Goal: Transaction & Acquisition: Book appointment/travel/reservation

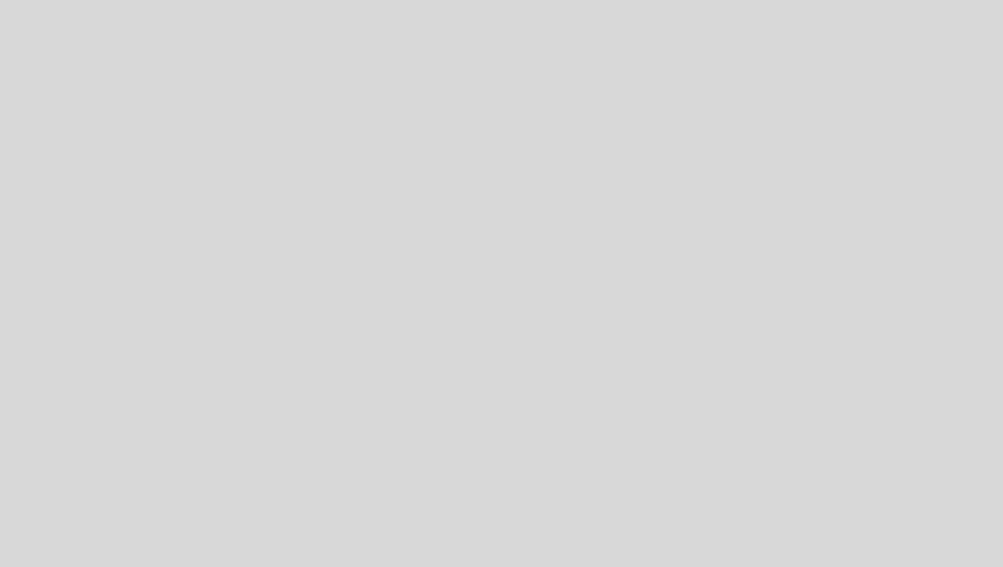
select select "es"
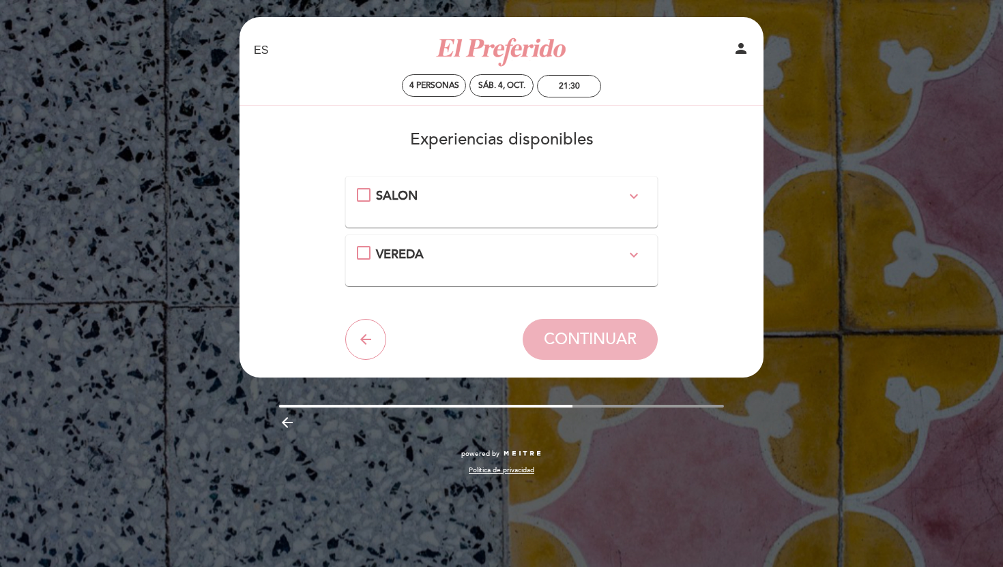
click at [359, 200] on div "SALON expand_more" at bounding box center [502, 197] width 290 height 18
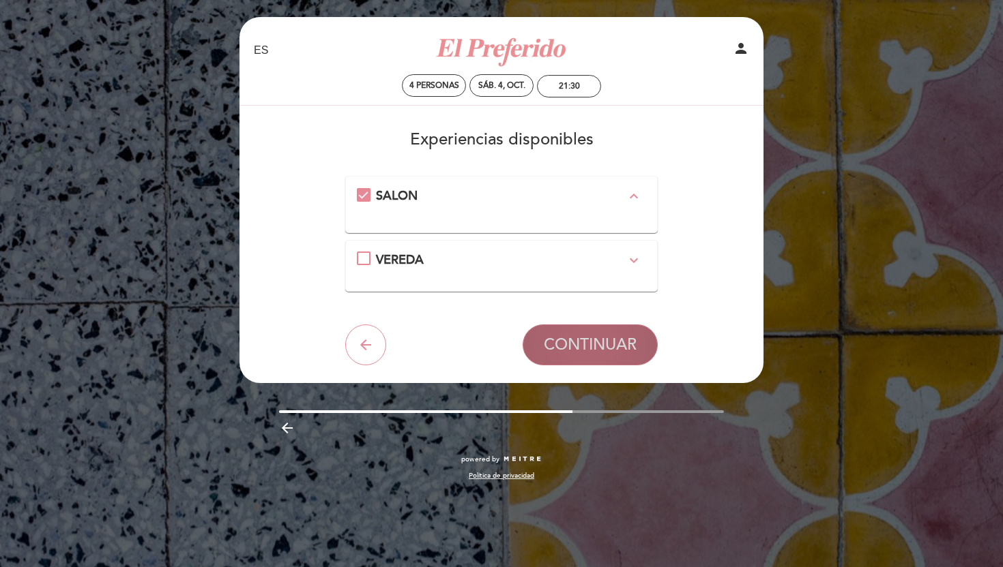
click at [586, 338] on span "CONTINUAR" at bounding box center [590, 345] width 93 height 19
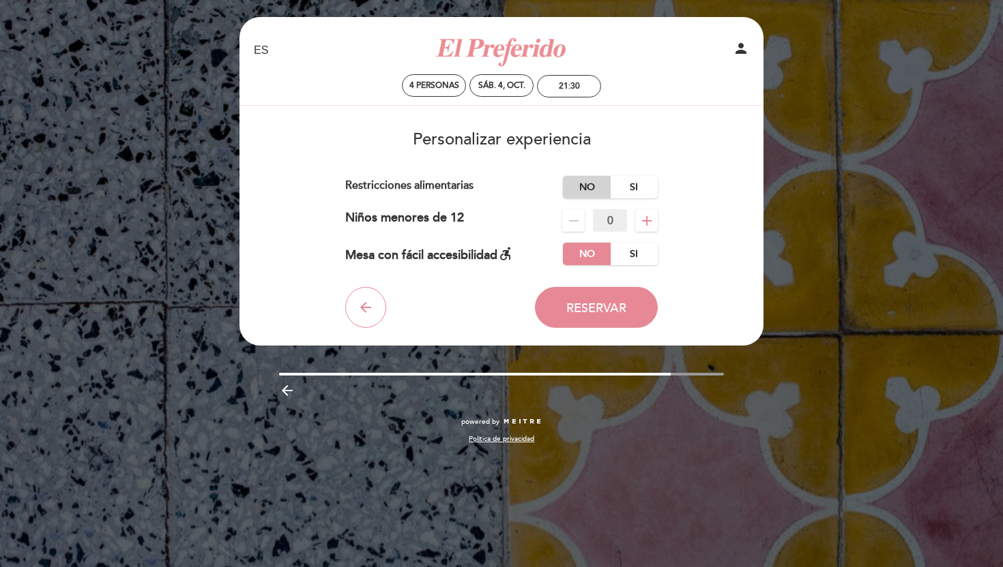
click at [589, 186] on label "No" at bounding box center [587, 187] width 48 height 23
click at [593, 315] on span "Reservar" at bounding box center [596, 308] width 60 height 15
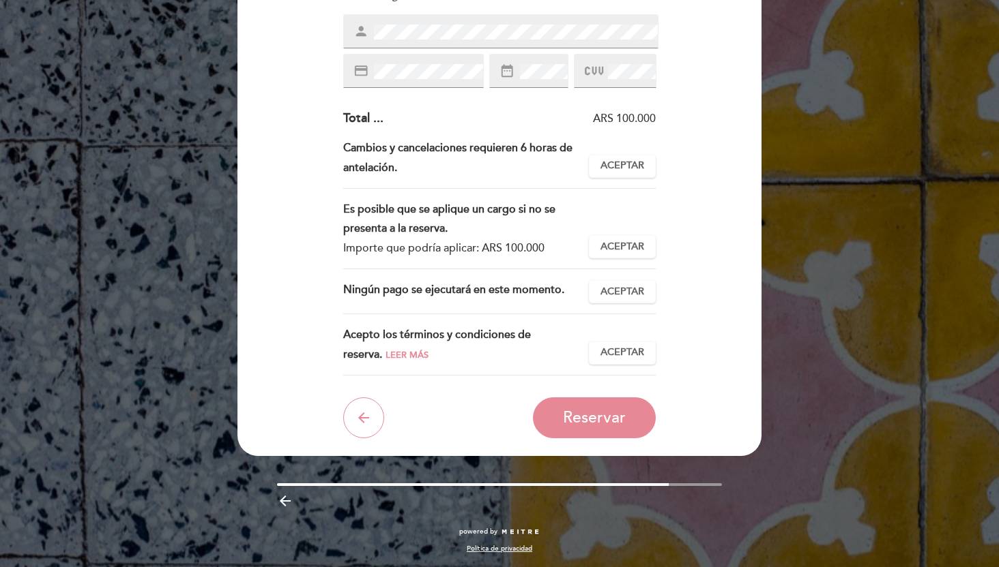
scroll to position [221, 0]
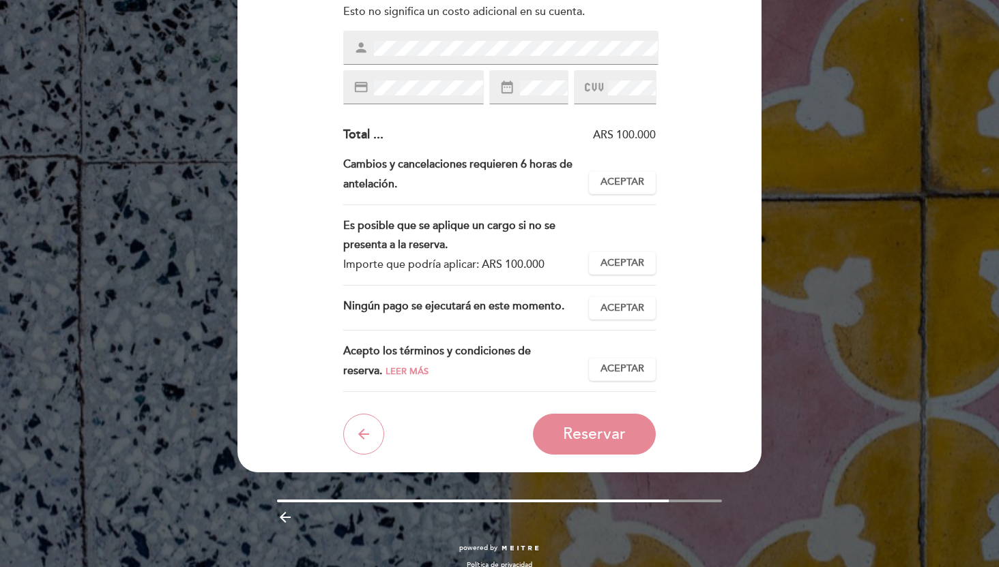
click at [443, 61] on div "person" at bounding box center [500, 48] width 315 height 34
click at [623, 181] on span "Aceptar" at bounding box center [622, 182] width 44 height 14
click at [617, 262] on span "Aceptar" at bounding box center [622, 263] width 44 height 14
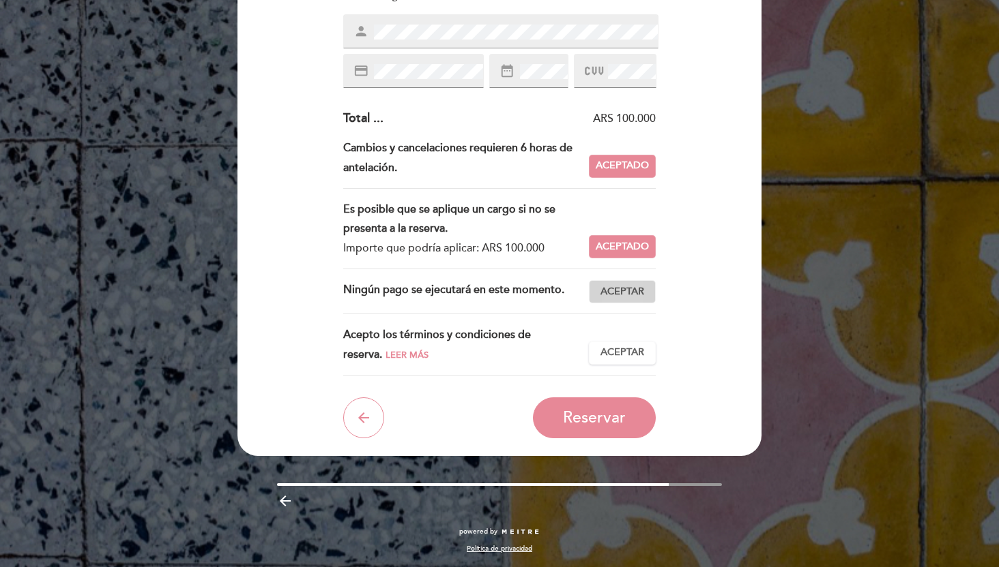
click at [630, 283] on button "Aceptar Aceptado" at bounding box center [622, 291] width 67 height 23
click at [627, 355] on span "Aceptar" at bounding box center [622, 353] width 44 height 14
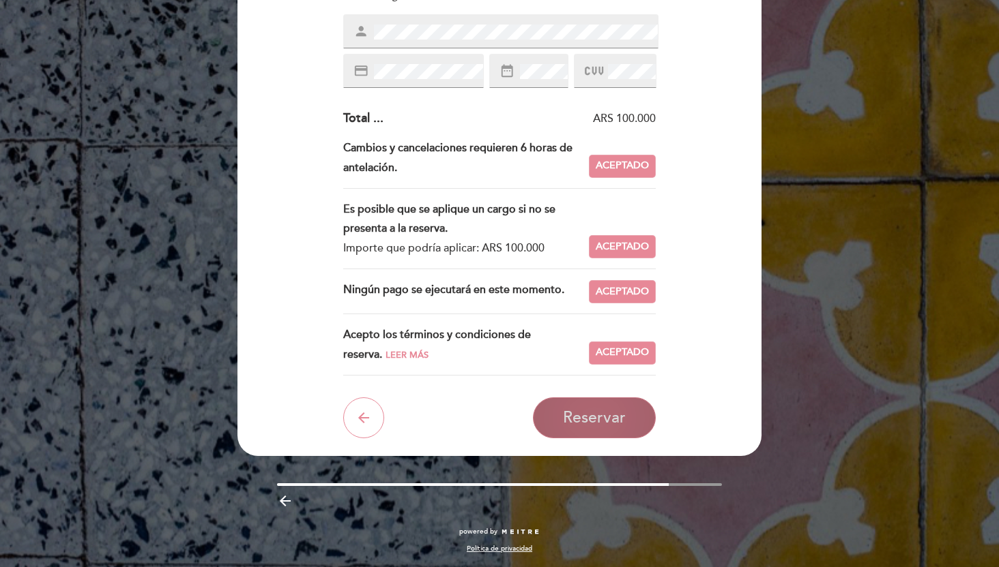
click at [601, 415] on span "Reservar" at bounding box center [594, 418] width 63 height 19
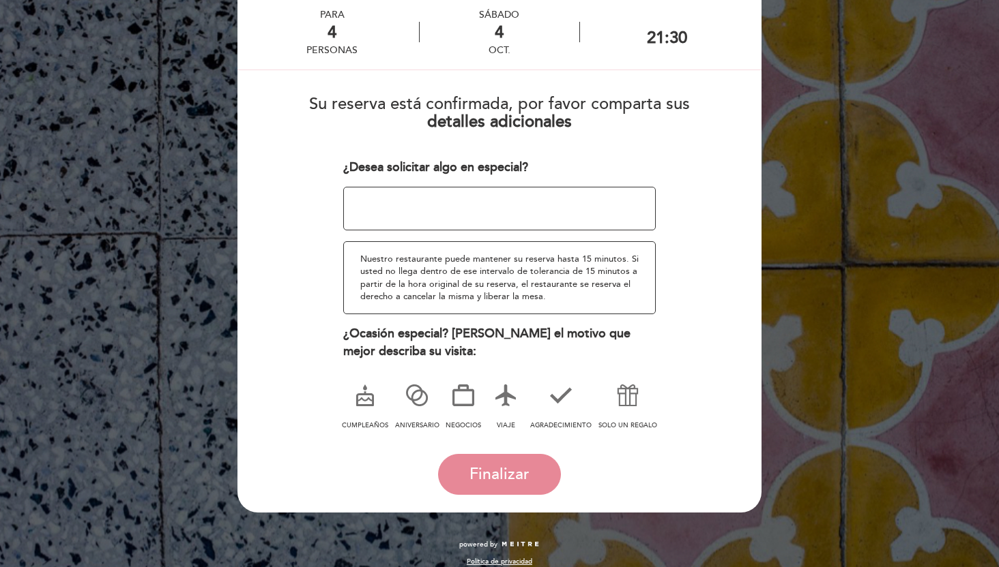
scroll to position [82, 0]
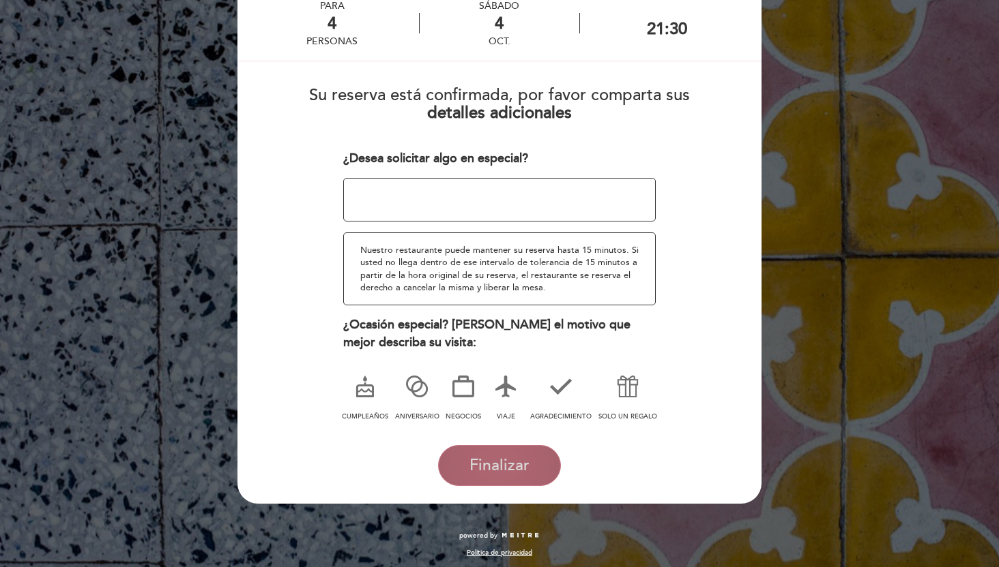
click at [488, 460] on span "Finalizar" at bounding box center [499, 465] width 60 height 19
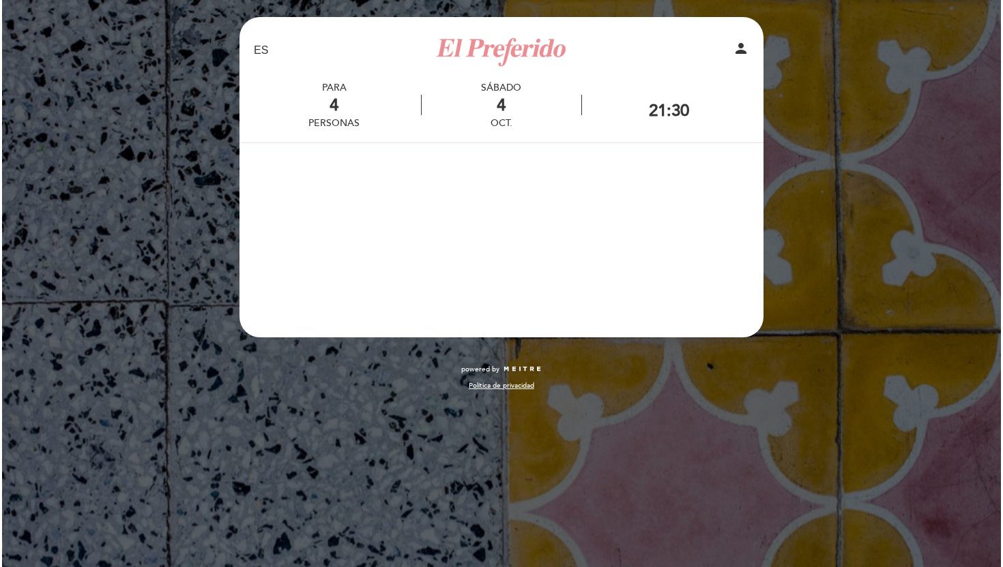
scroll to position [0, 0]
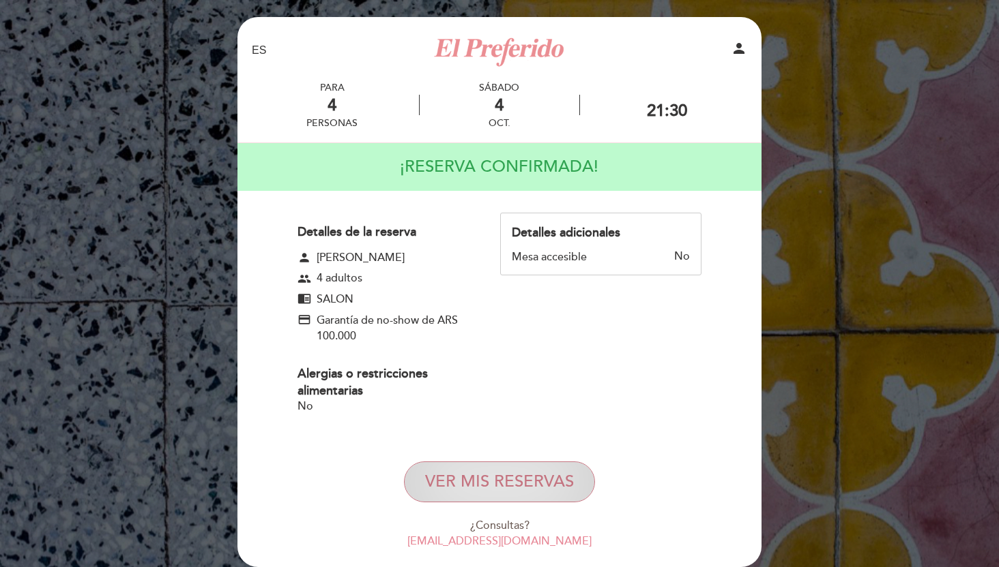
click at [489, 493] on button "VER MIS RESERVAS" at bounding box center [499, 482] width 191 height 41
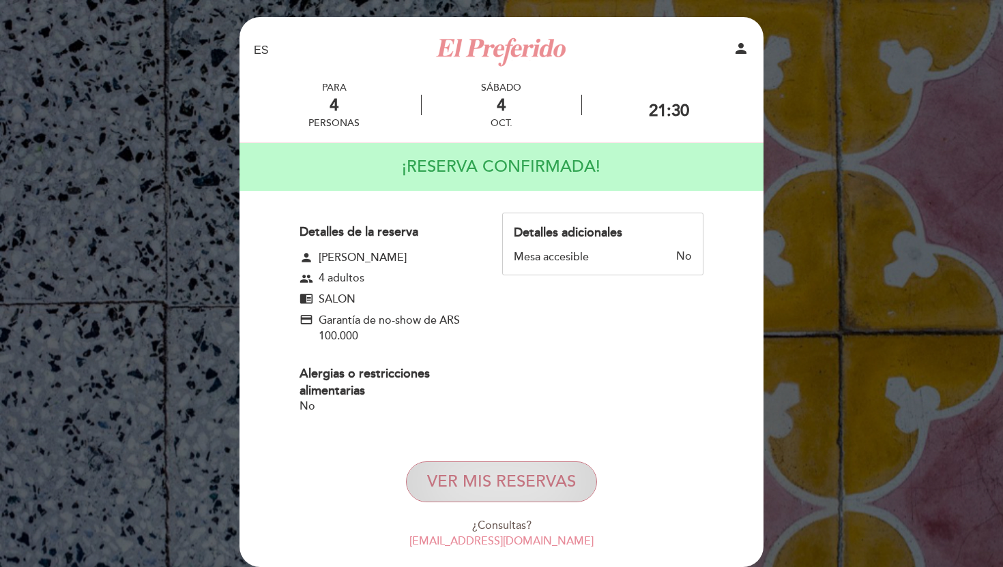
select select "es"
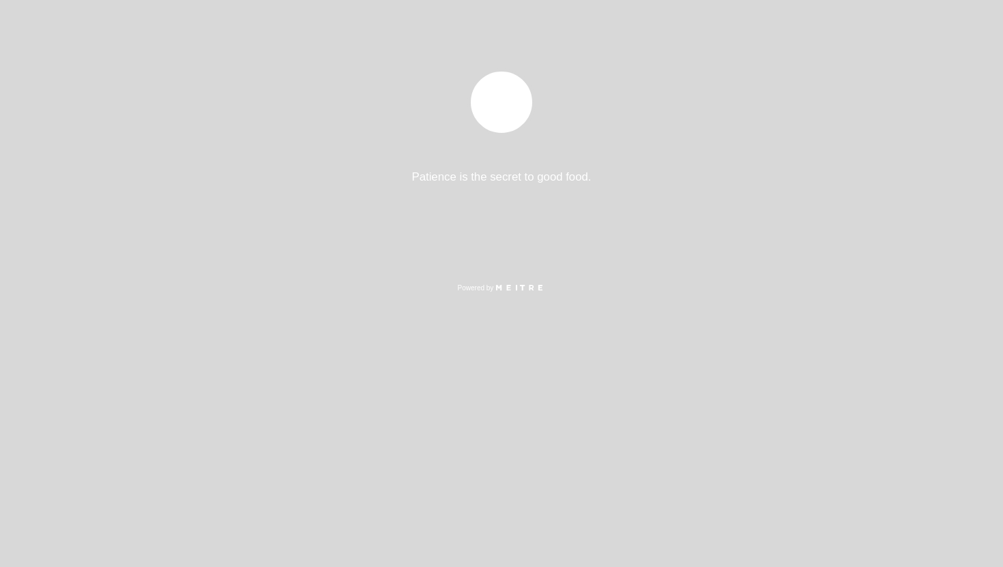
select select "es"
